Goal: Use online tool/utility: Utilize a website feature to perform a specific function

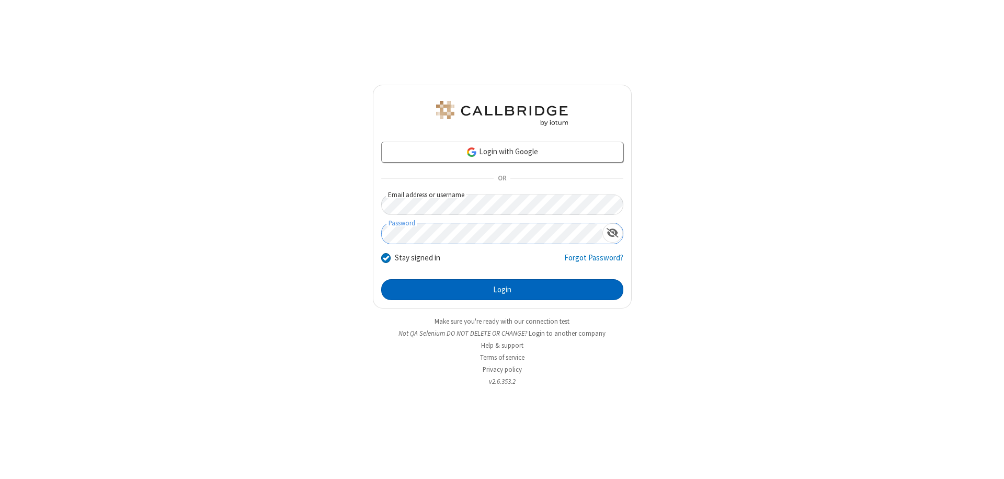
click at [502, 290] on button "Login" at bounding box center [502, 289] width 242 height 21
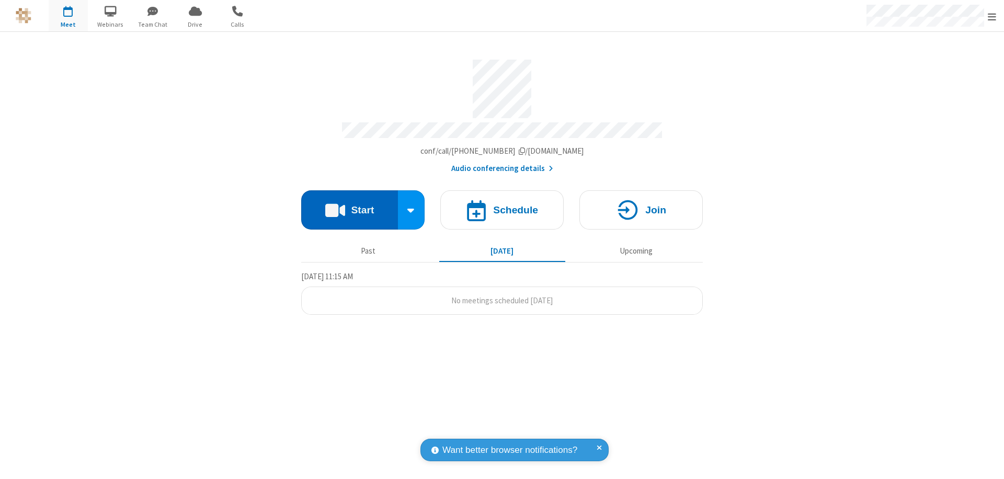
click at [349, 205] on button "Start" at bounding box center [349, 209] width 97 height 39
